Goal: Task Accomplishment & Management: Use online tool/utility

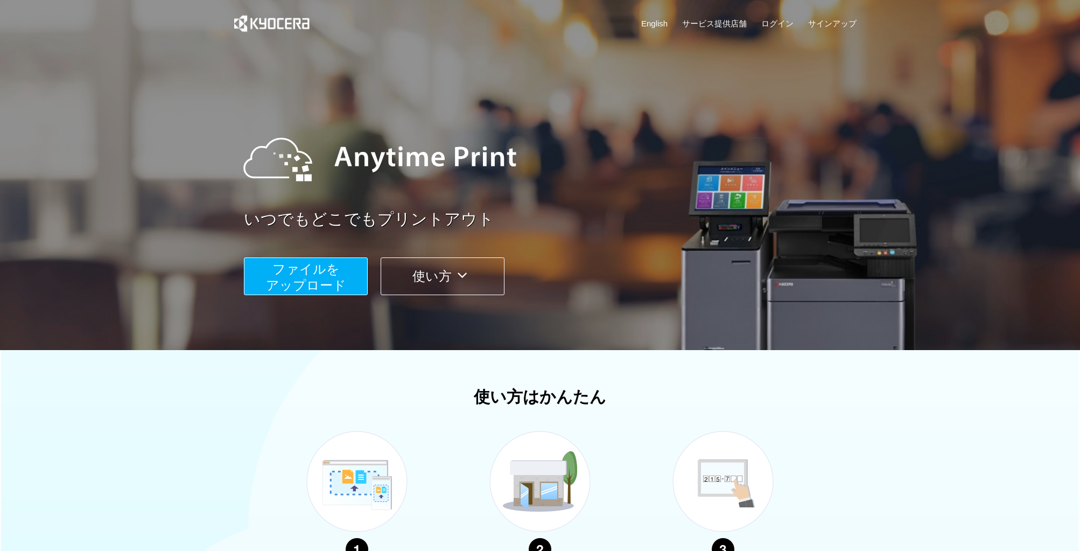
click at [304, 265] on span "ファイルを ​​アップロード" at bounding box center [306, 277] width 80 height 31
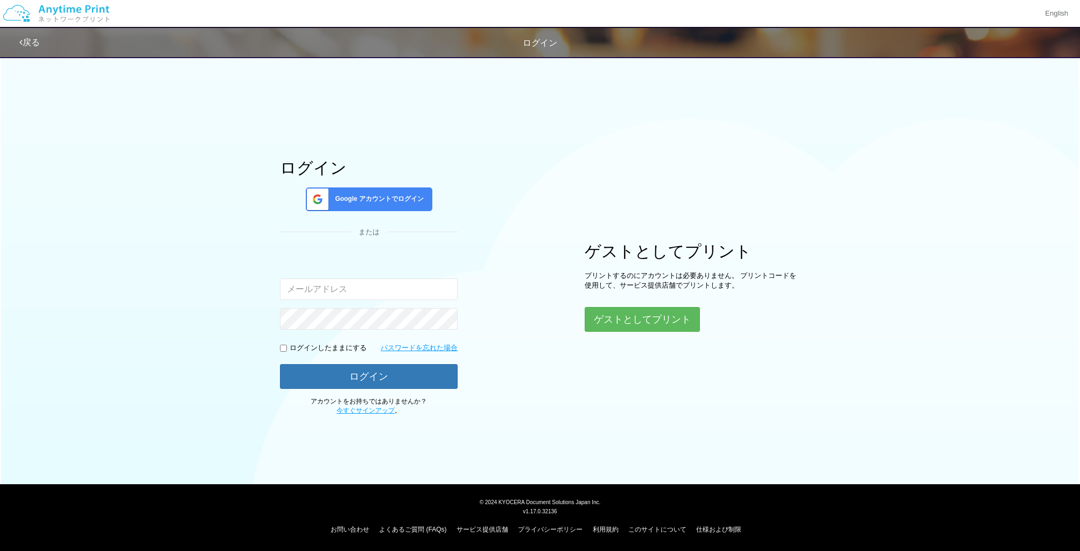
click at [340, 293] on input "email" at bounding box center [369, 289] width 178 height 22
click at [657, 319] on button "ゲストとしてプリント" at bounding box center [642, 319] width 114 height 24
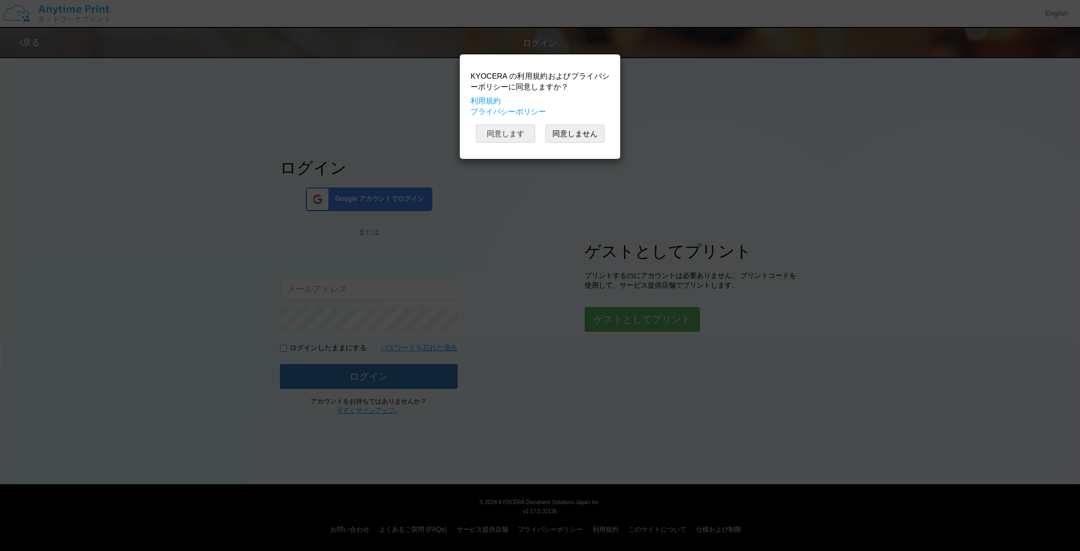
click at [528, 136] on button "同意します" at bounding box center [505, 133] width 59 height 18
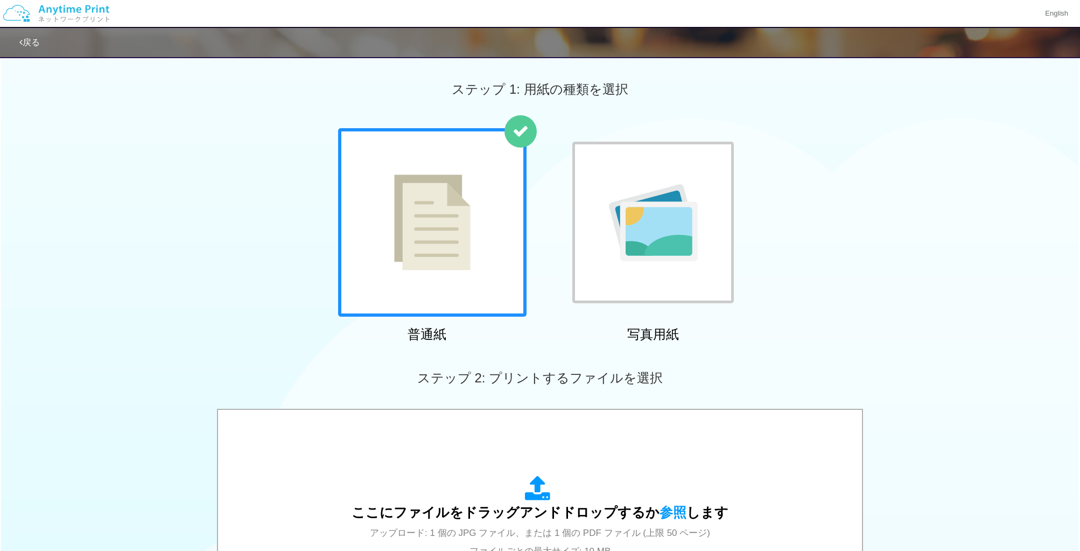
click at [433, 279] on div at bounding box center [432, 222] width 188 height 188
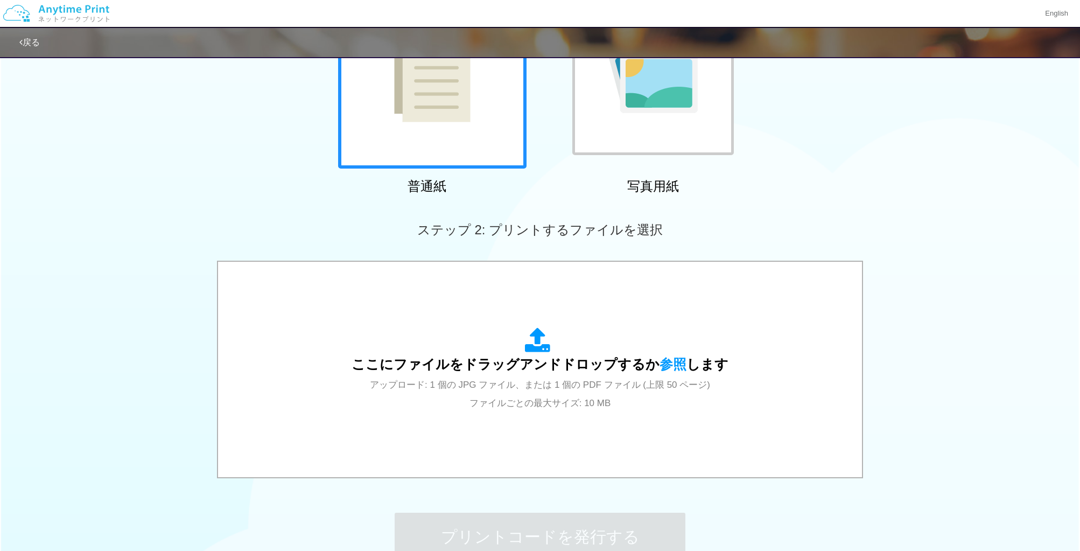
scroll to position [268, 0]
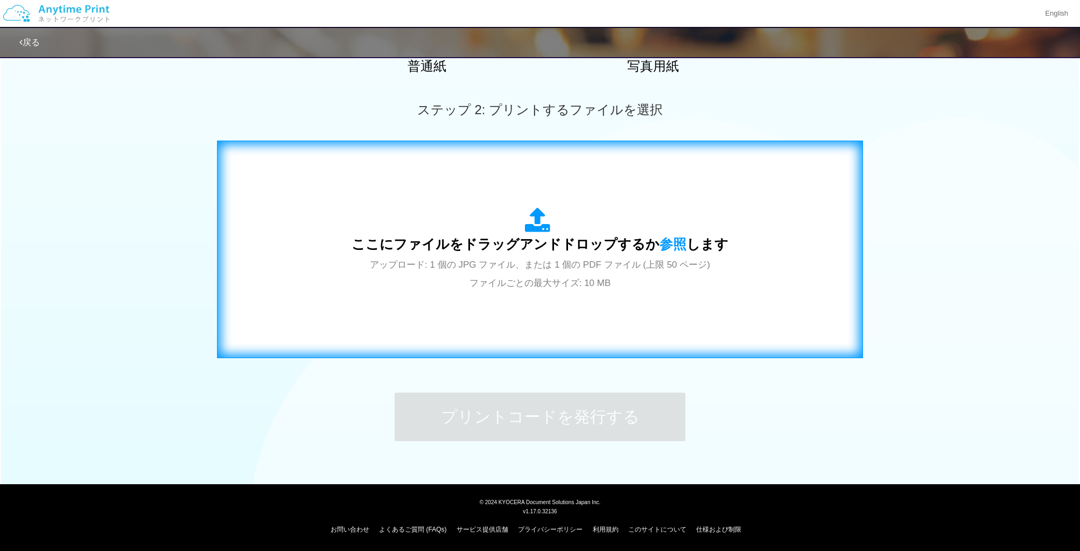
click at [559, 275] on div "ここにファイルをドラッグアンドドロップするか 参照 します アップロード: 1 個の JPG ファイル、または 1 個の PDF ファイル (上限 50 ペー…" at bounding box center [540, 249] width 377 height 84
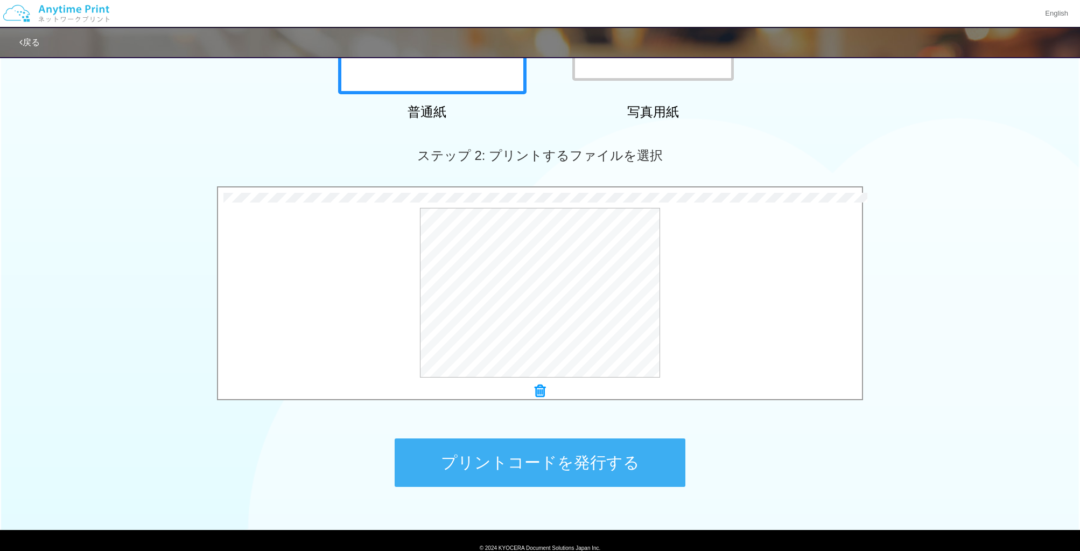
scroll to position [219, 0]
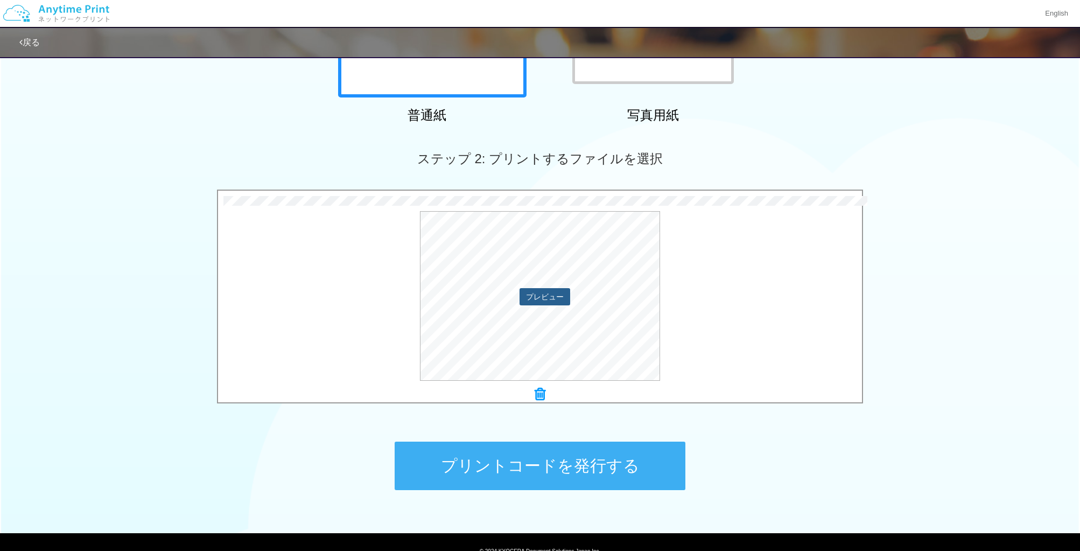
click at [529, 299] on button "プレビュー" at bounding box center [545, 296] width 51 height 17
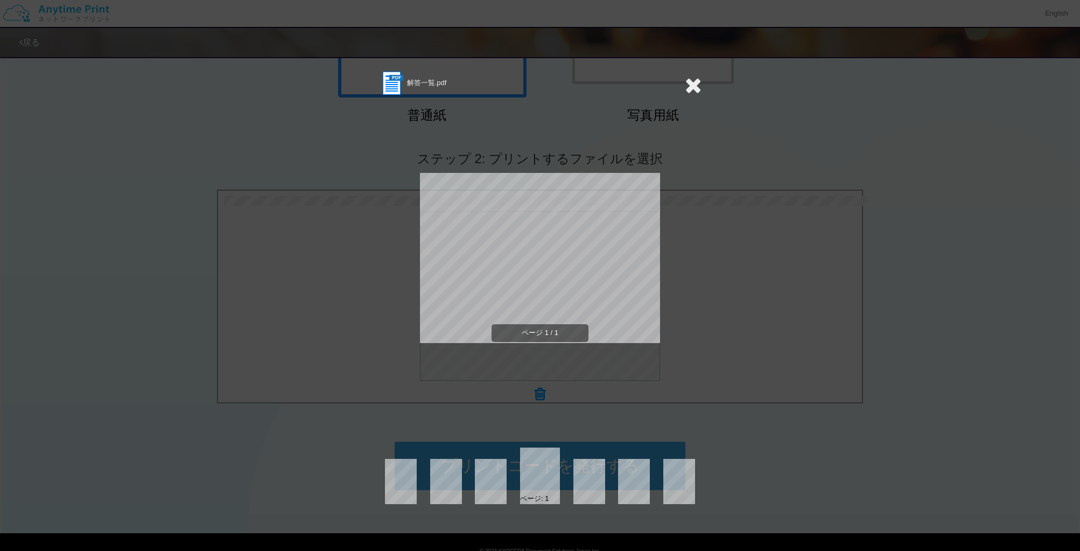
click at [688, 94] on icon at bounding box center [693, 85] width 17 height 22
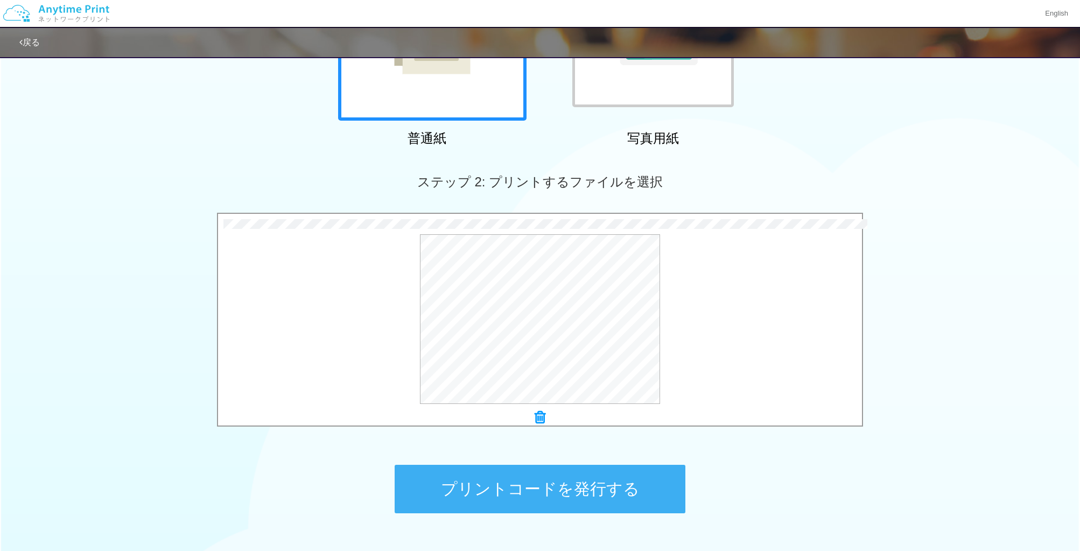
scroll to position [268, 0]
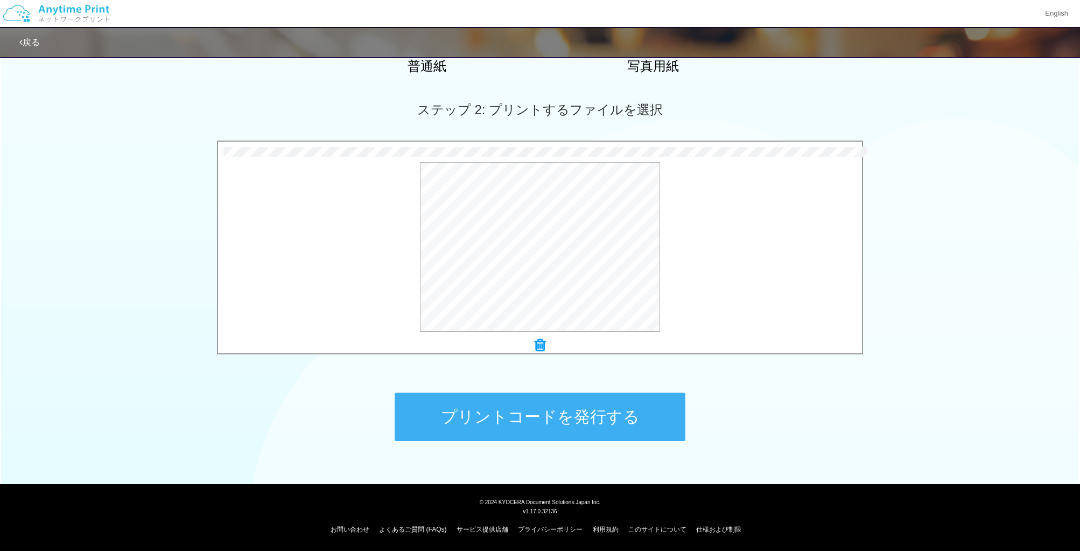
click at [578, 417] on button "プリントコードを発行する" at bounding box center [540, 417] width 291 height 48
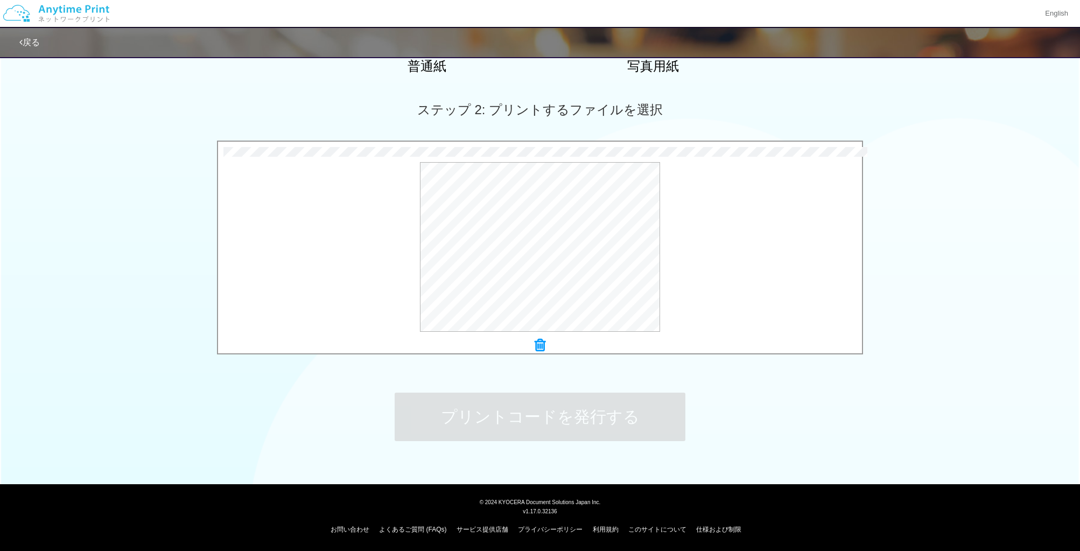
scroll to position [0, 0]
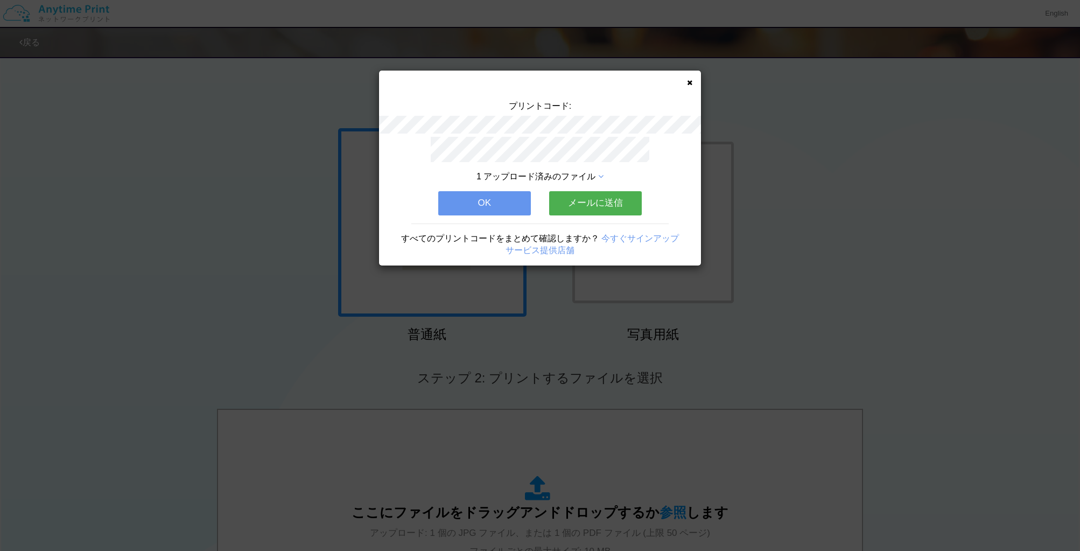
click at [510, 198] on button "OK" at bounding box center [484, 203] width 93 height 24
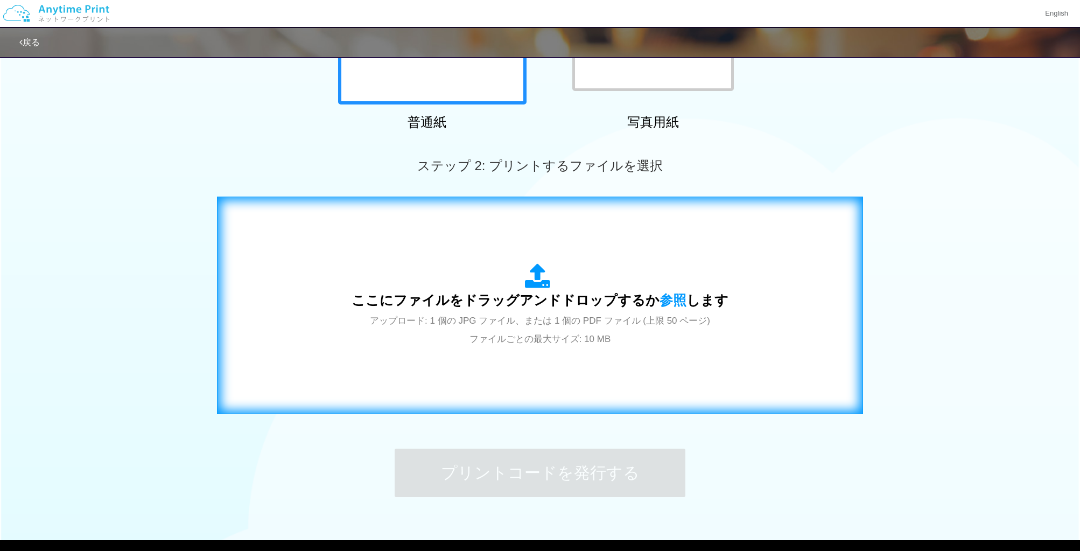
scroll to position [215, 0]
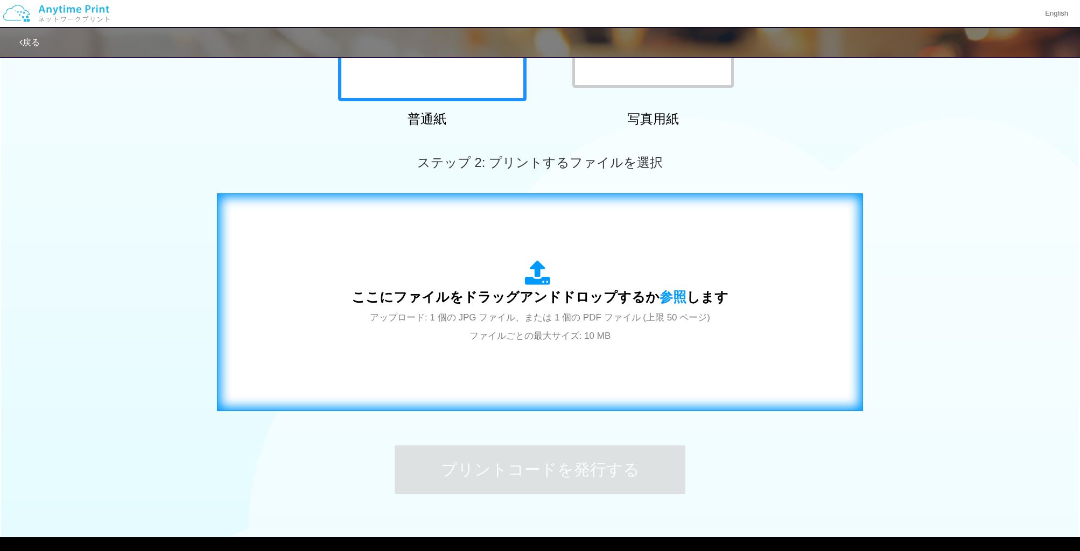
click at [652, 273] on div "ここにファイルをドラッグアンドドロップするか 参照 します アップロード: 1 個の JPG ファイル、または 1 個の PDF ファイル (上限 50 ペー…" at bounding box center [540, 302] width 377 height 84
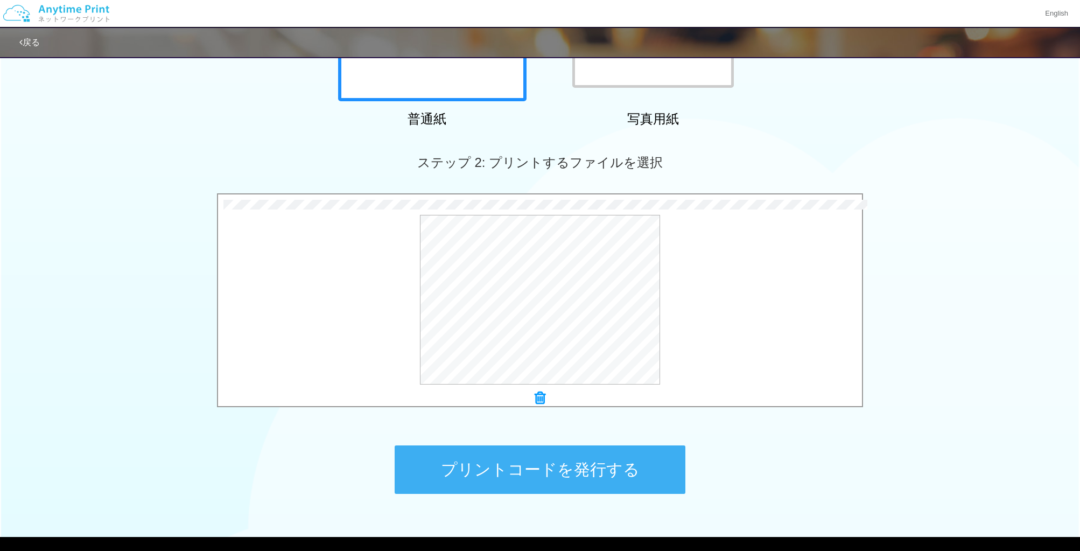
click at [635, 474] on button "プリントコードを発行する" at bounding box center [540, 469] width 291 height 48
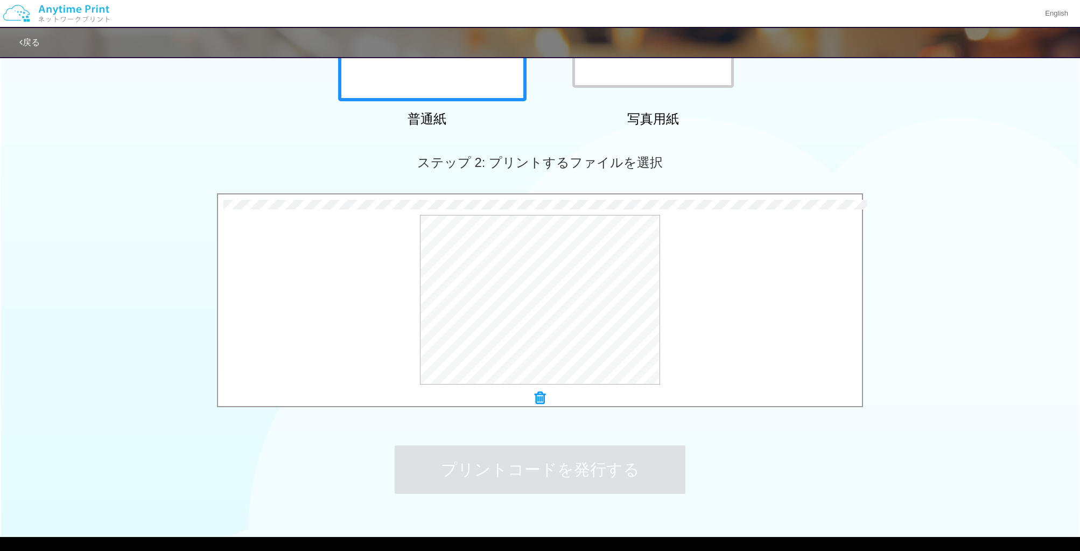
scroll to position [0, 0]
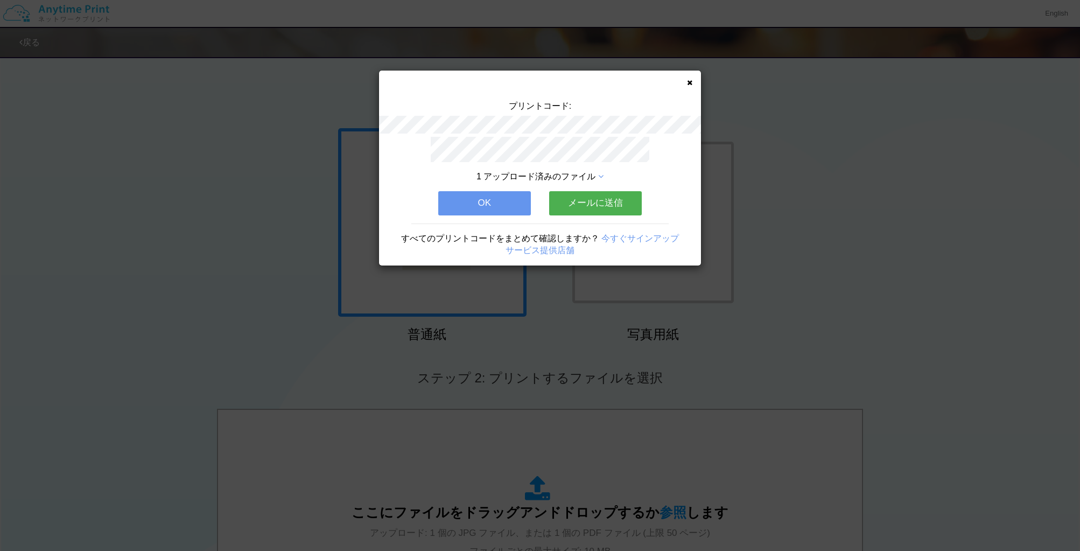
click at [691, 85] on icon at bounding box center [689, 82] width 5 height 7
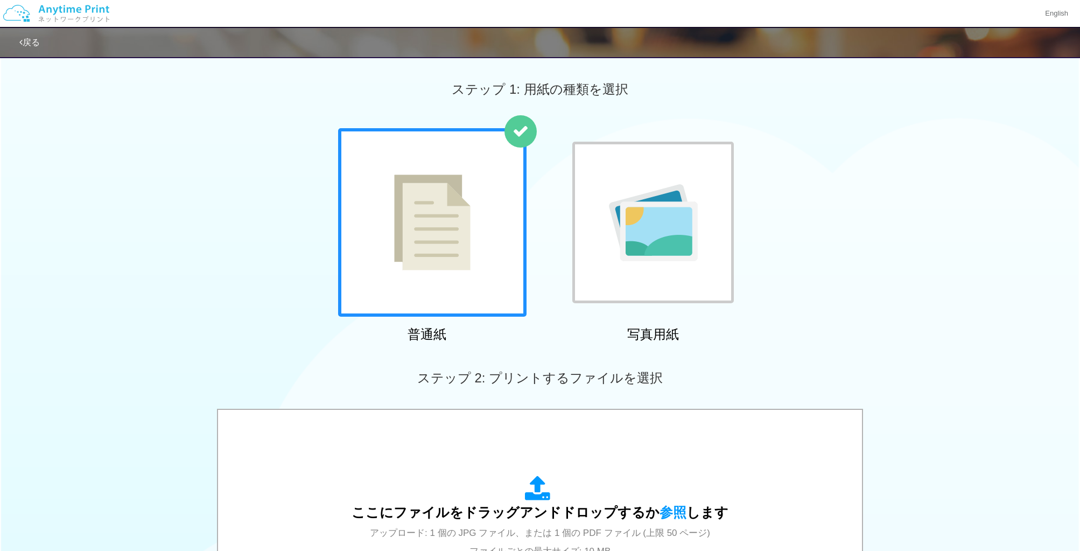
scroll to position [268, 0]
